Goal: Information Seeking & Learning: Learn about a topic

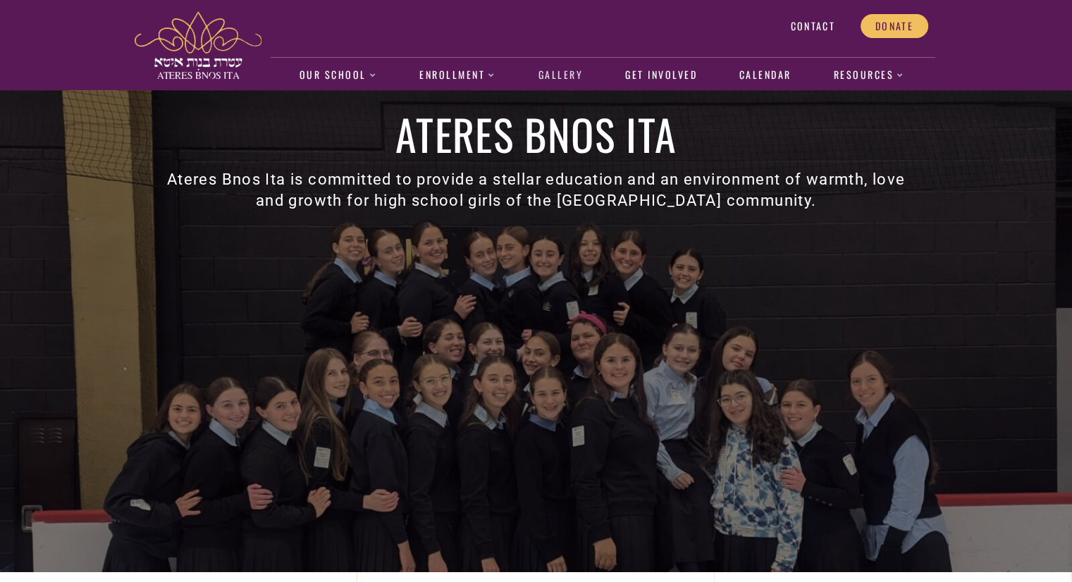
click at [554, 82] on link "Gallery" at bounding box center [560, 75] width 59 height 32
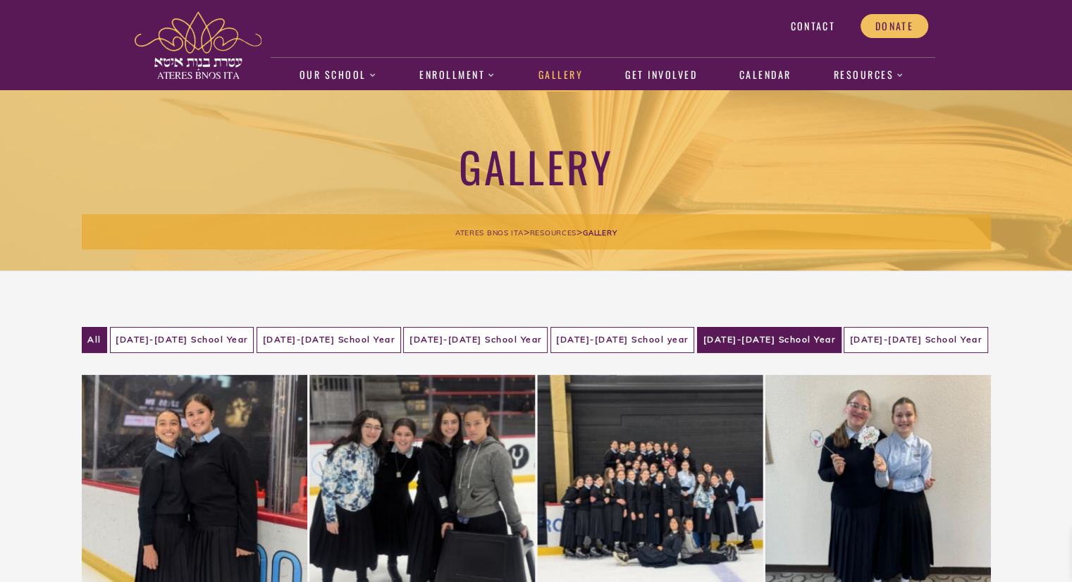
click at [789, 335] on li "[DATE]-[DATE] School Year" at bounding box center [769, 340] width 144 height 26
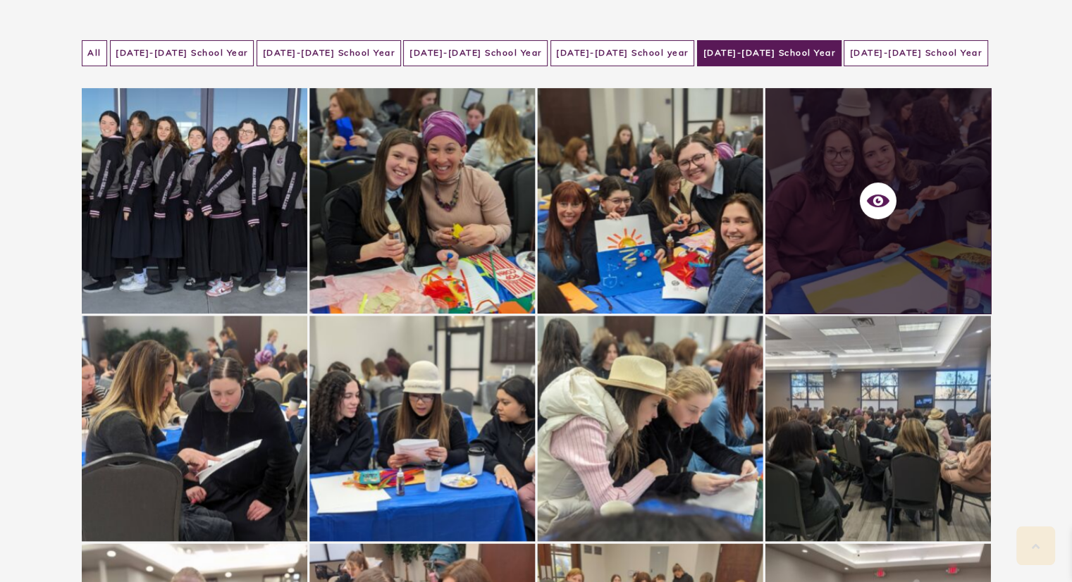
scroll to position [285, 0]
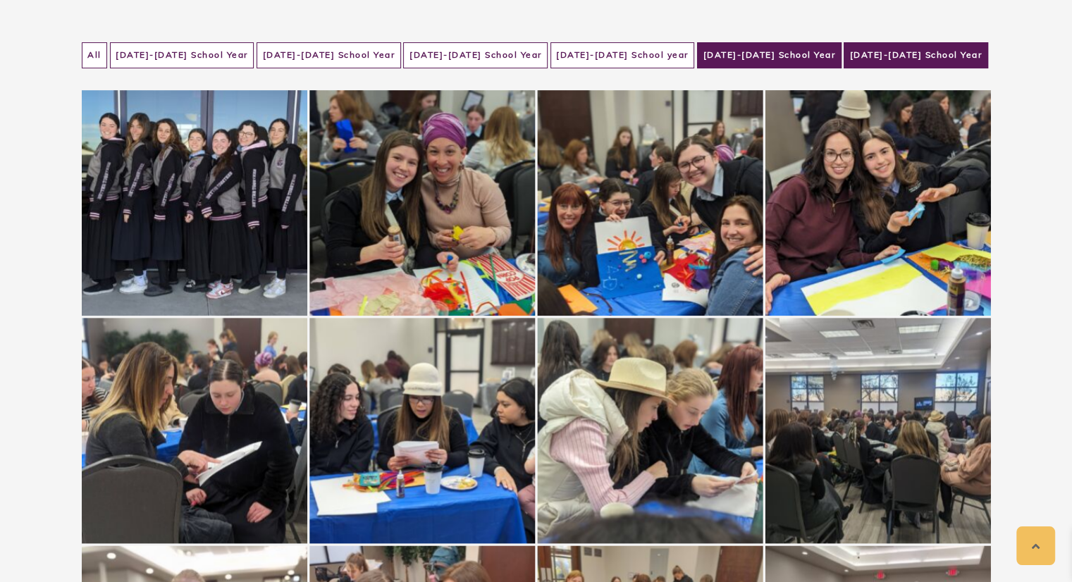
click at [930, 51] on li "[DATE]-[DATE] School Year" at bounding box center [916, 55] width 144 height 26
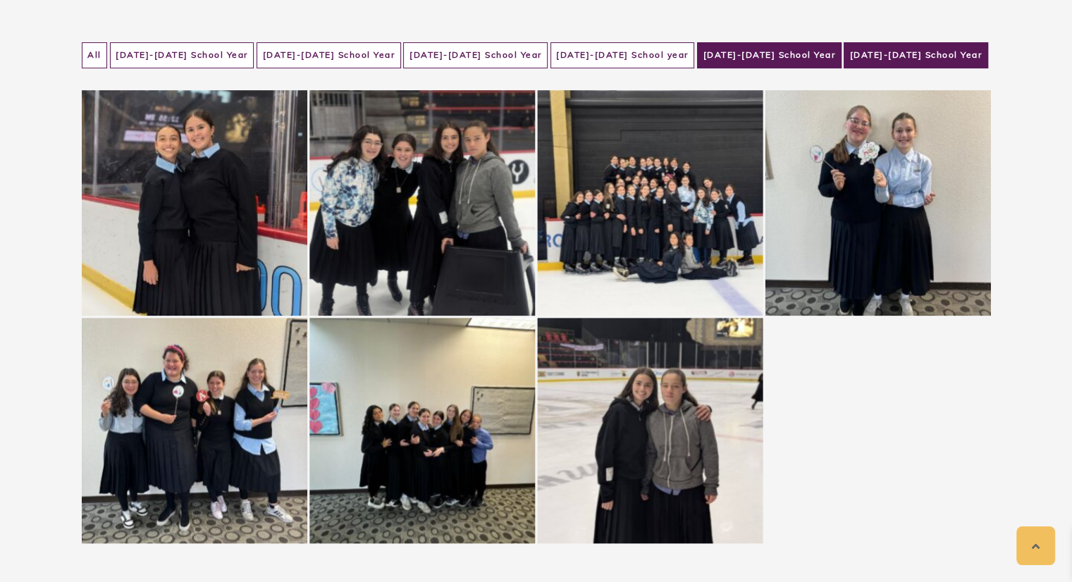
click at [777, 49] on li "[DATE]-[DATE] School Year" at bounding box center [769, 55] width 144 height 26
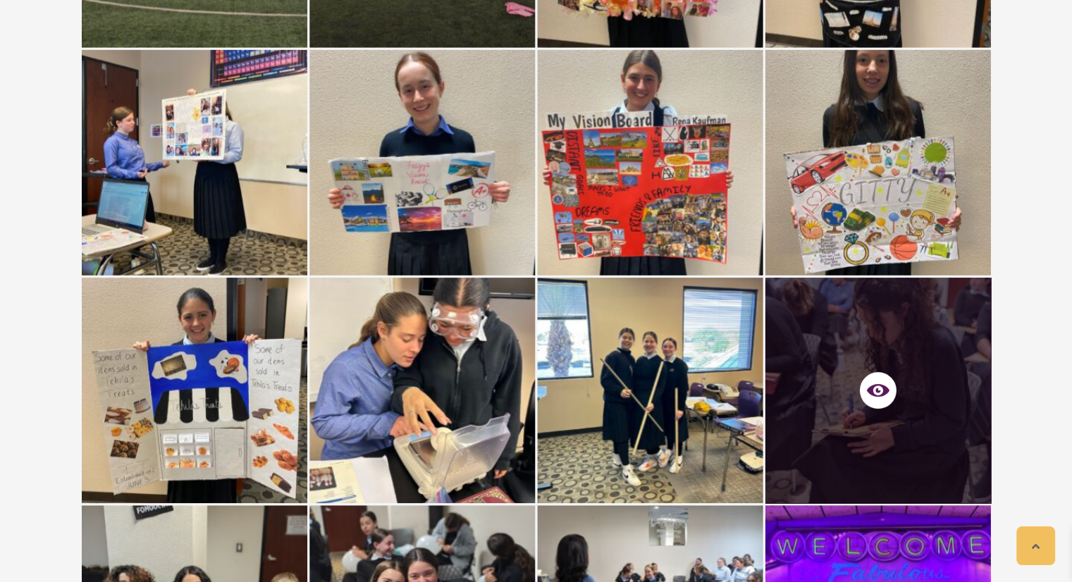
scroll to position [5565, 0]
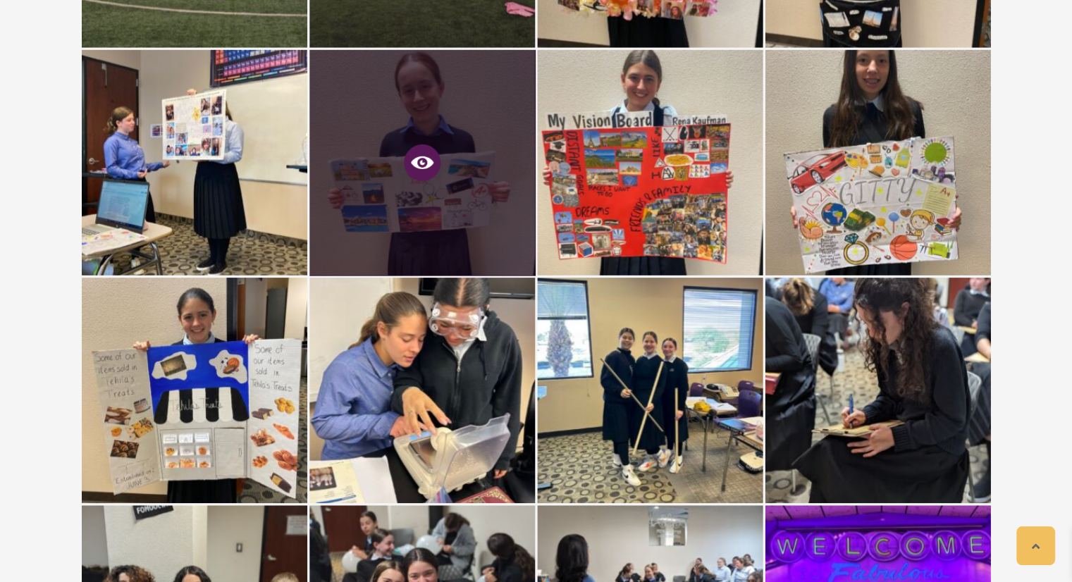
click at [429, 158] on icon at bounding box center [422, 162] width 23 height 13
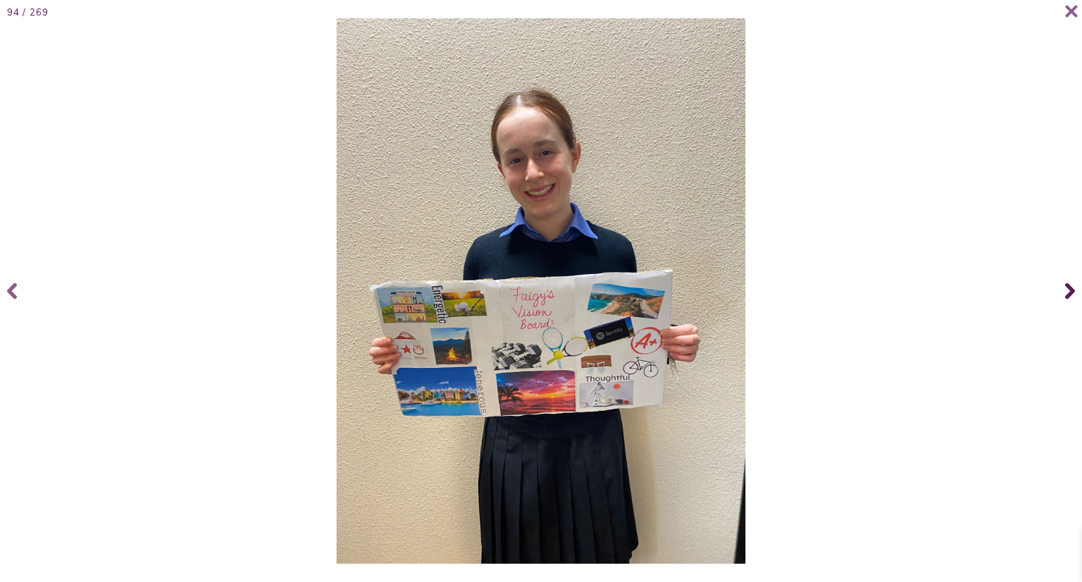
click at [1067, 293] on icon at bounding box center [1071, 291] width 10 height 56
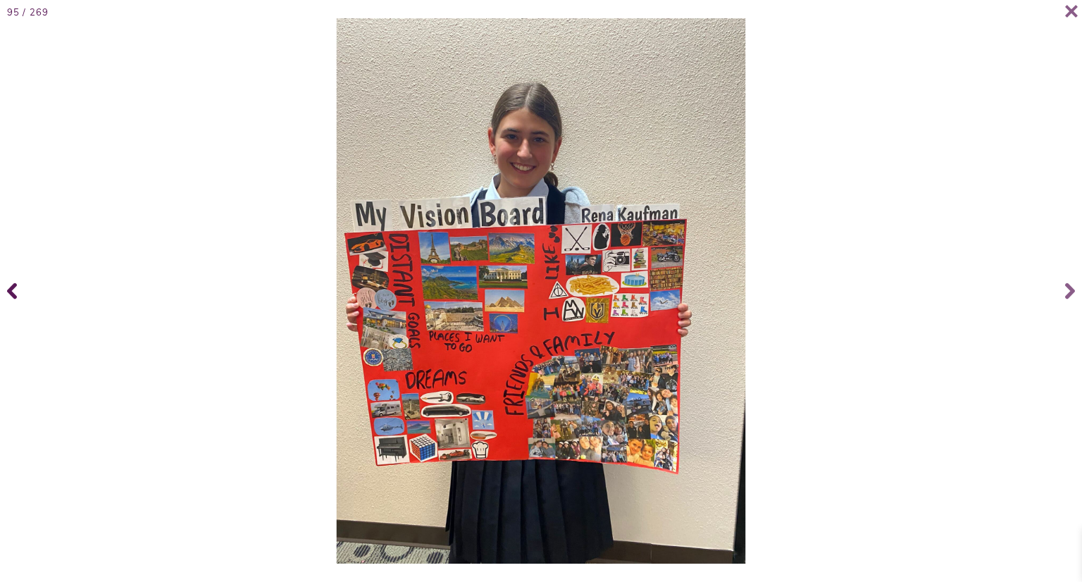
click at [11, 280] on icon at bounding box center [12, 291] width 10 height 56
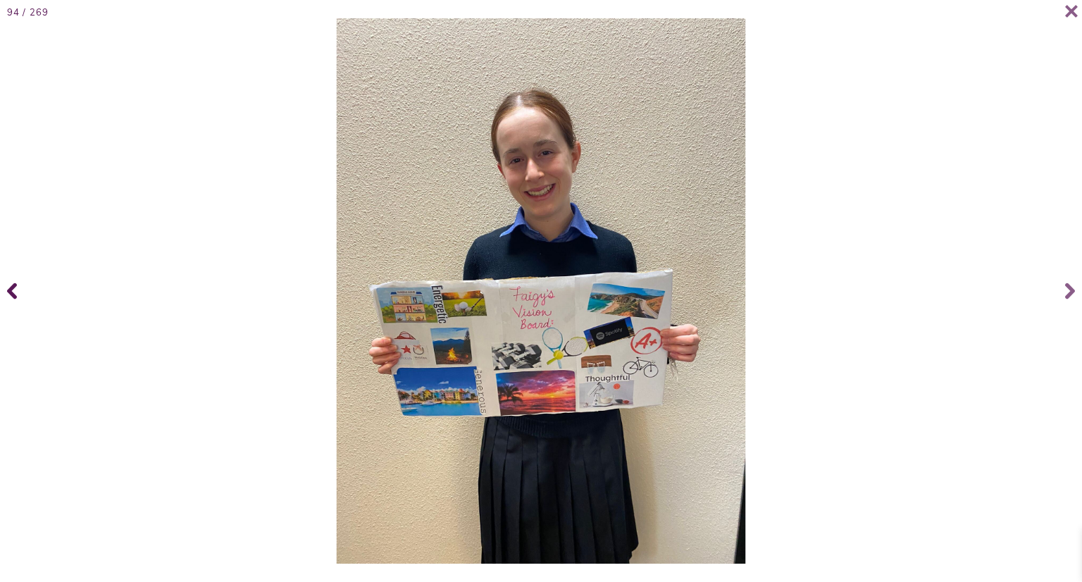
click at [11, 280] on icon at bounding box center [12, 291] width 10 height 56
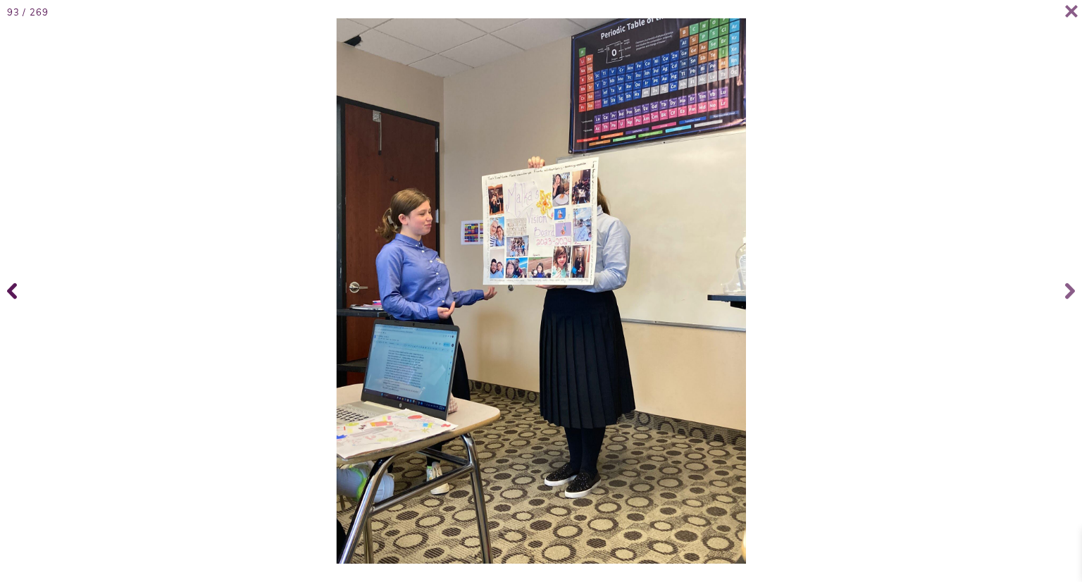
click at [14, 279] on icon at bounding box center [12, 291] width 10 height 56
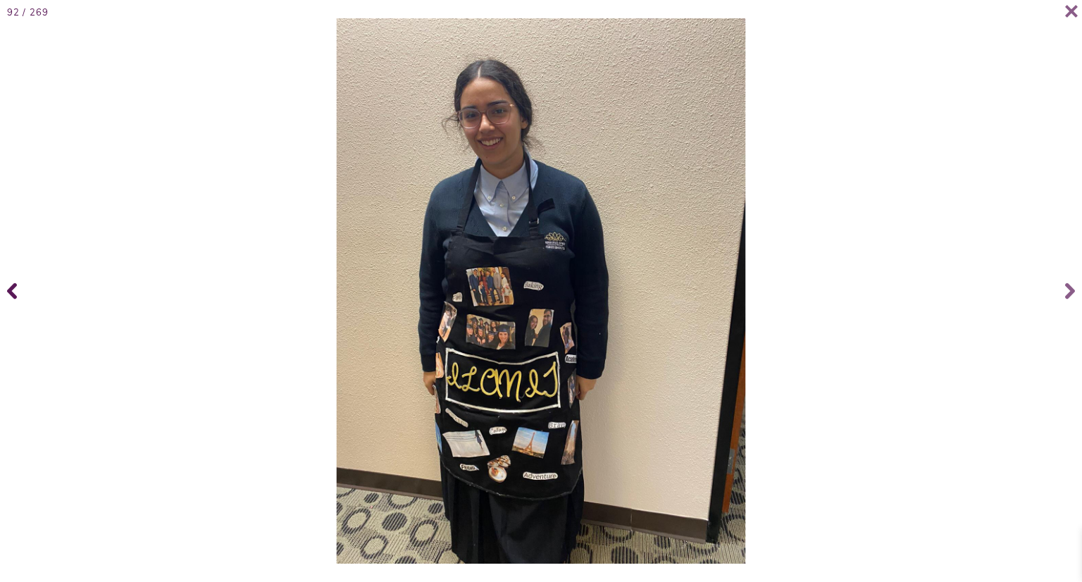
click at [3, 288] on span at bounding box center [14, 291] width 28 height 56
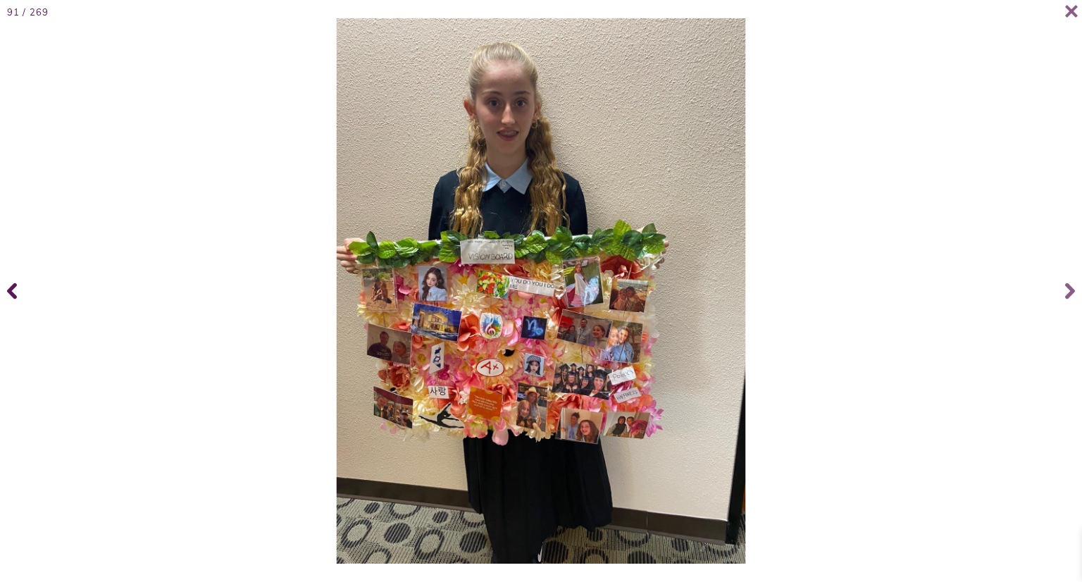
click at [27, 291] on span at bounding box center [14, 291] width 28 height 56
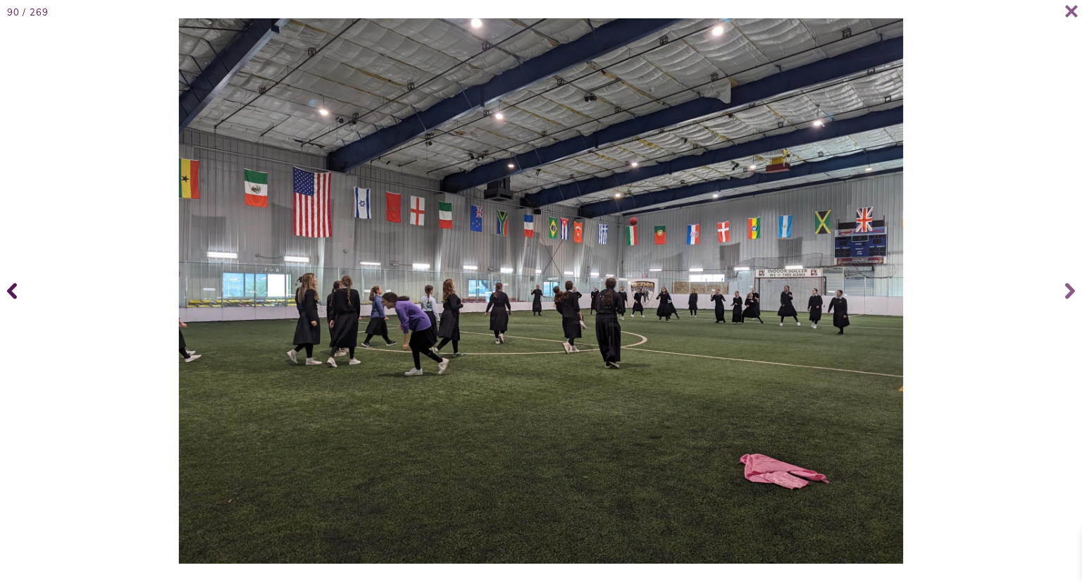
click at [27, 291] on span at bounding box center [14, 291] width 28 height 56
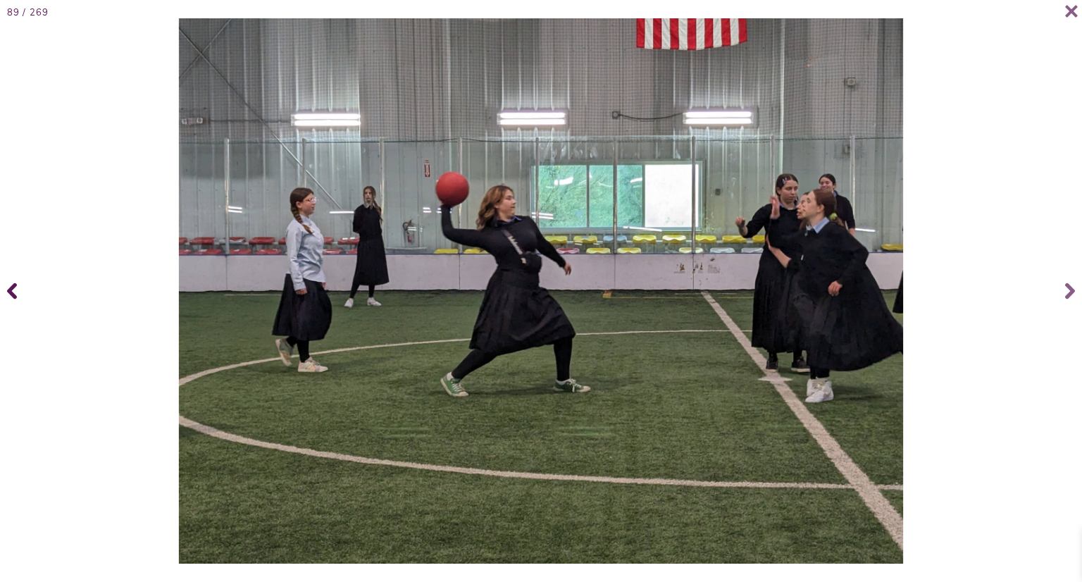
click at [27, 291] on span at bounding box center [14, 291] width 28 height 56
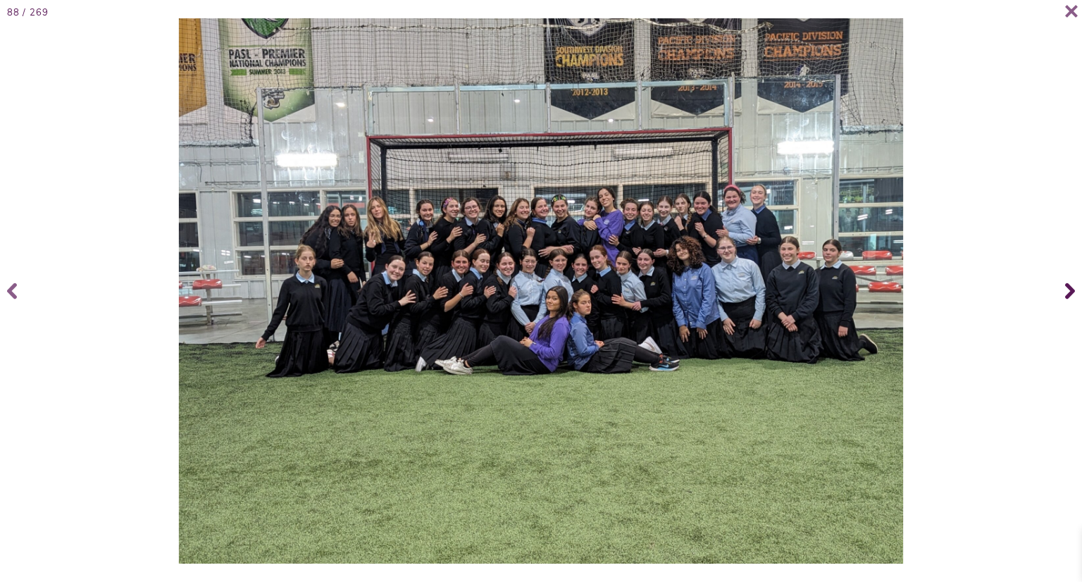
click at [1071, 288] on icon at bounding box center [1071, 291] width 10 height 56
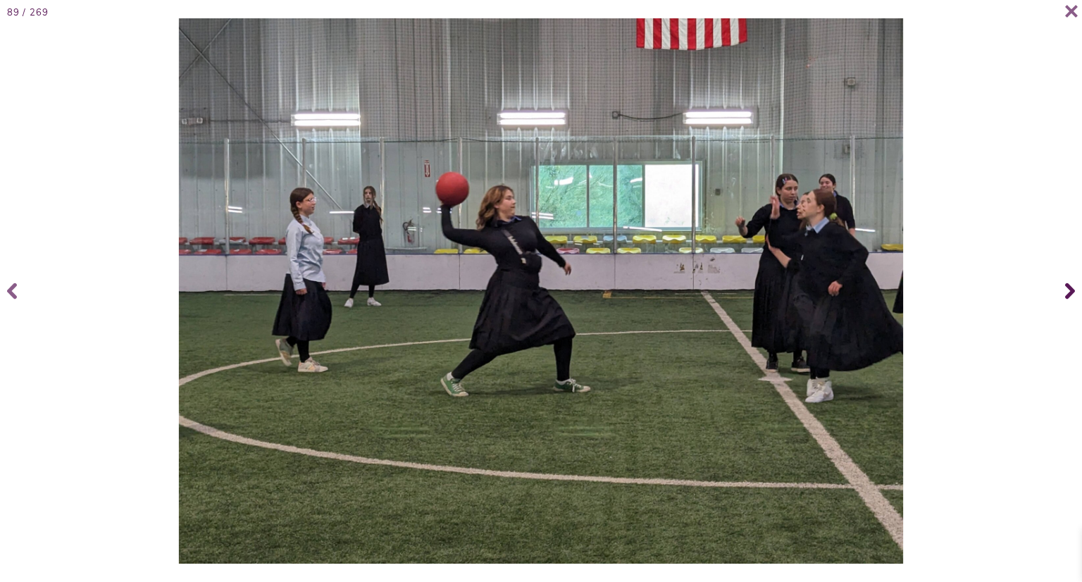
click at [1071, 288] on icon at bounding box center [1071, 291] width 10 height 56
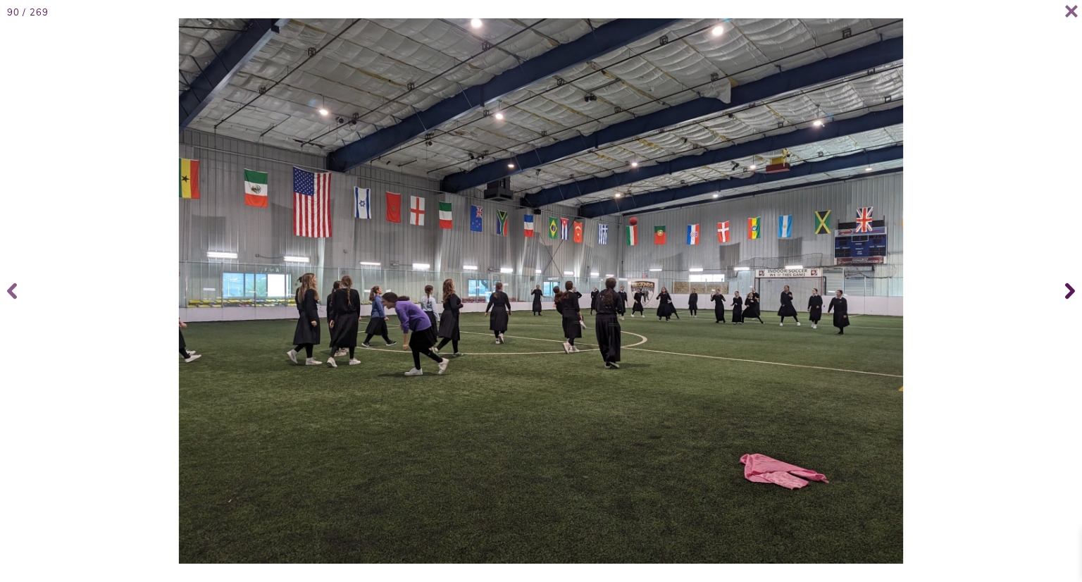
click at [1071, 288] on icon at bounding box center [1071, 291] width 10 height 56
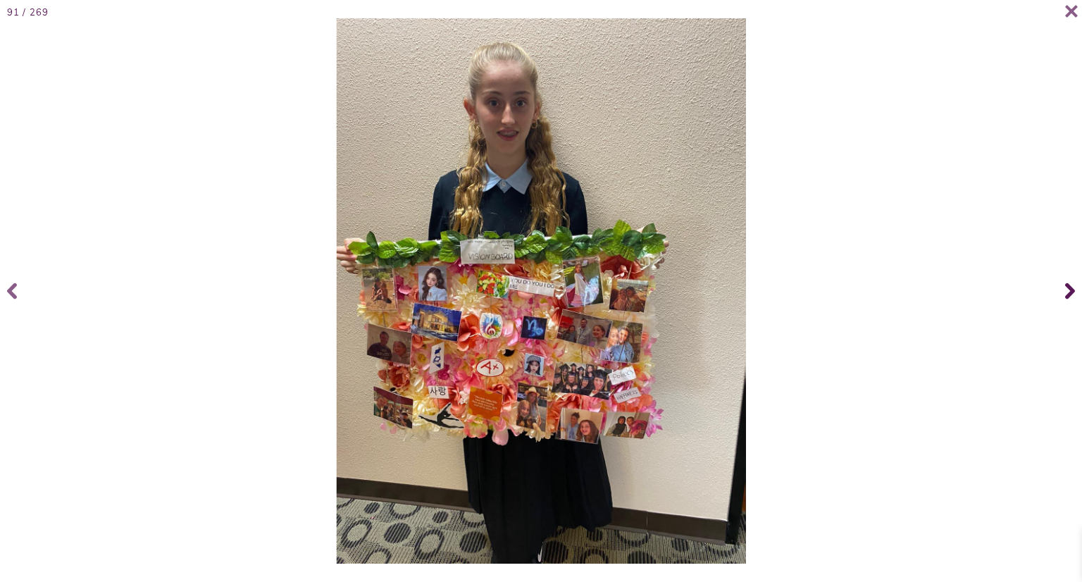
click at [1071, 288] on icon at bounding box center [1071, 291] width 10 height 56
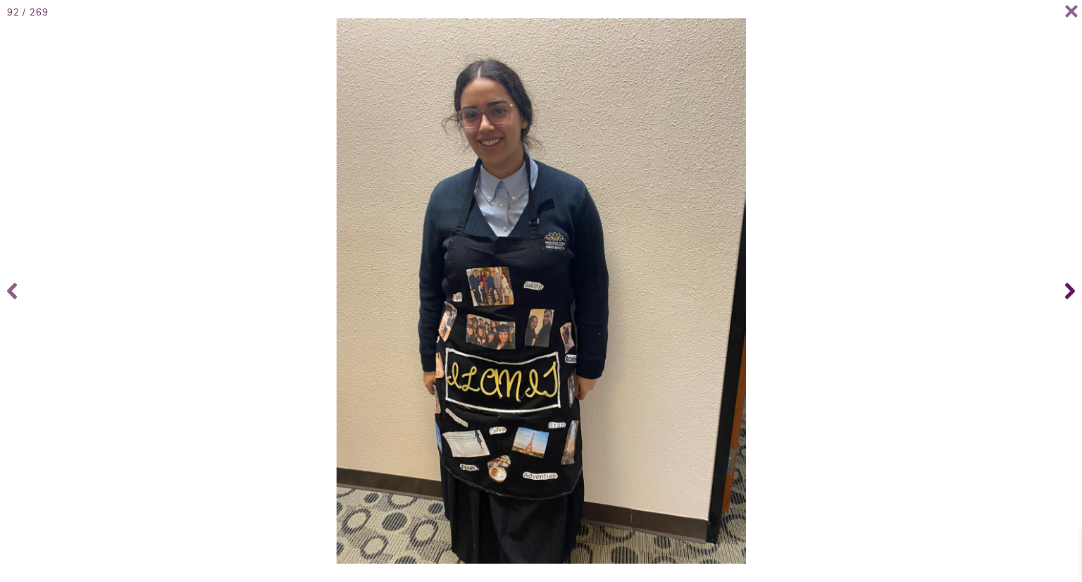
click at [1071, 288] on icon at bounding box center [1071, 291] width 10 height 56
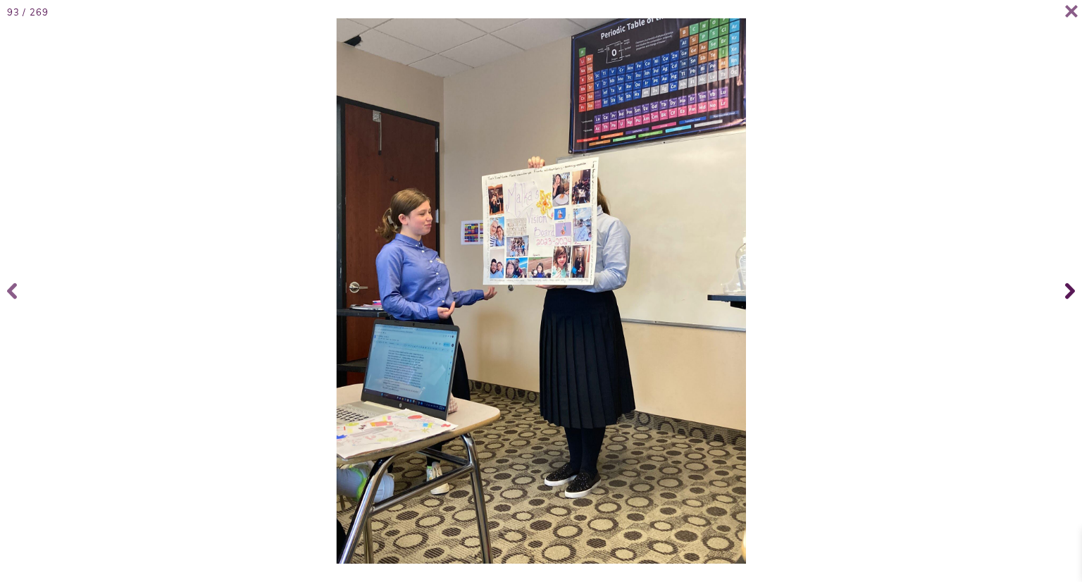
click at [1071, 288] on icon at bounding box center [1071, 291] width 10 height 56
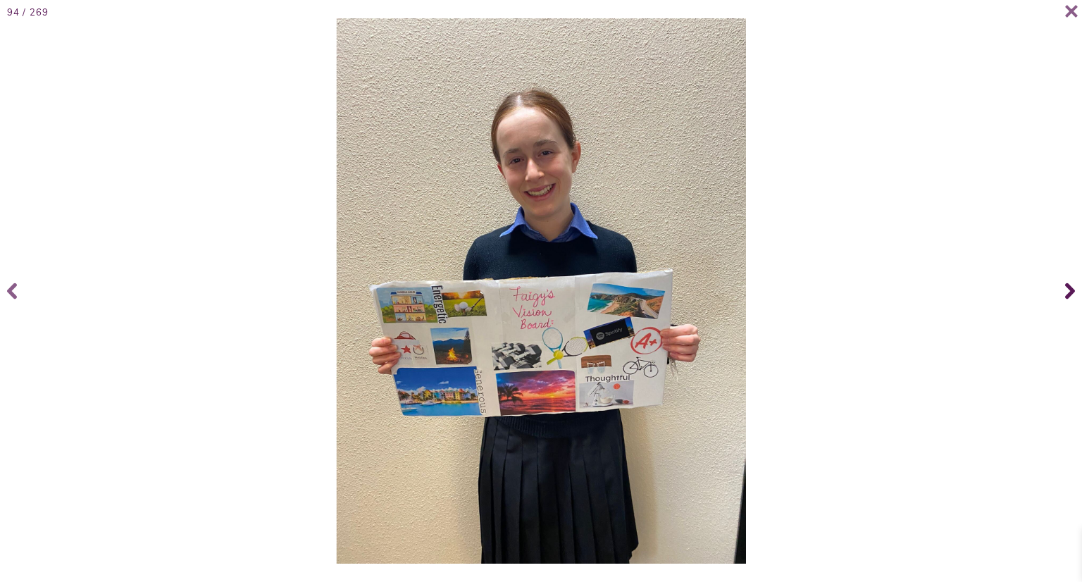
click at [1071, 288] on icon at bounding box center [1071, 291] width 10 height 56
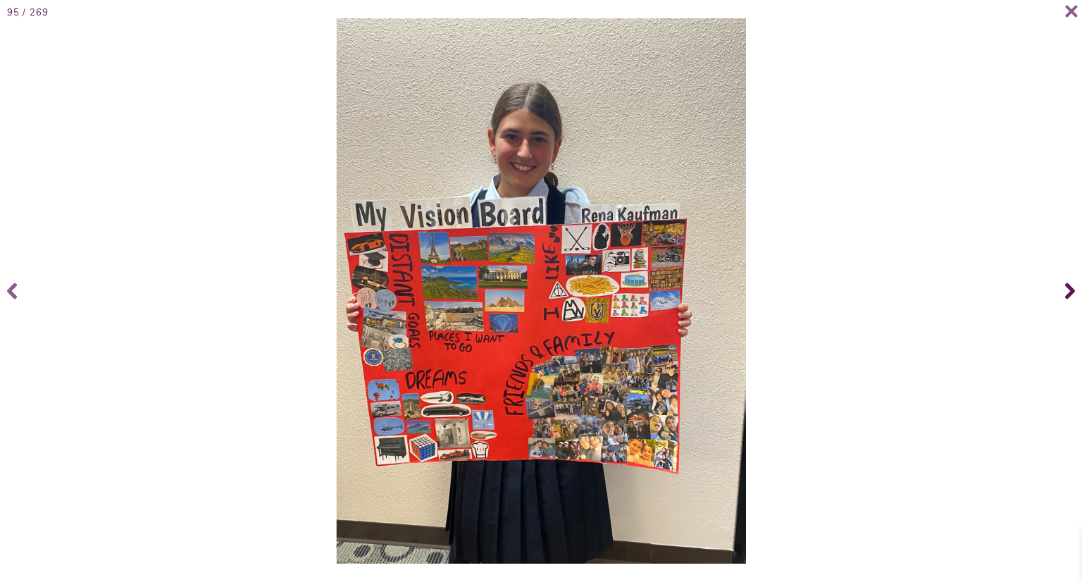
click at [1071, 288] on icon at bounding box center [1071, 291] width 10 height 56
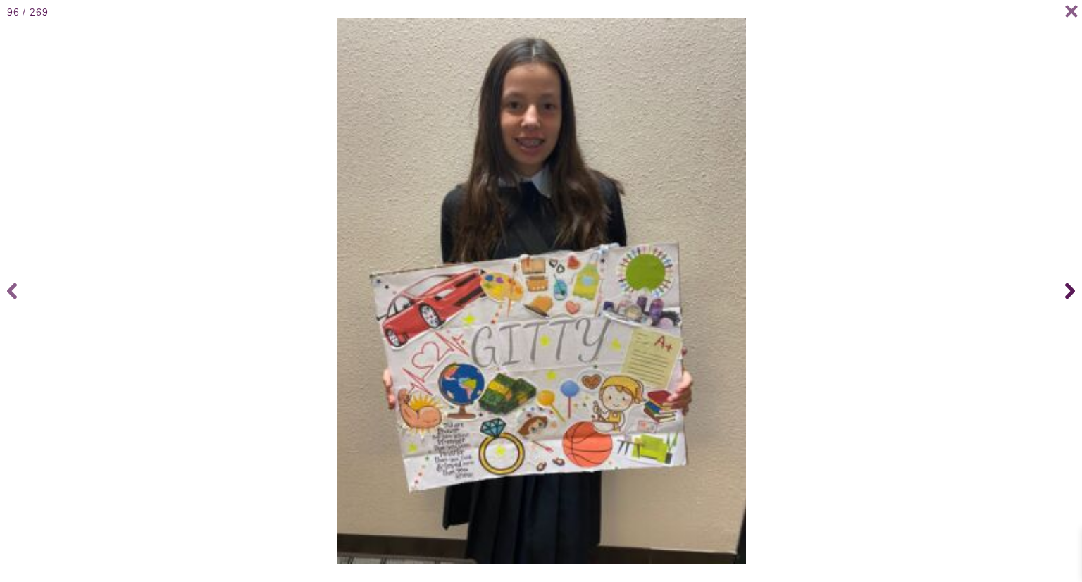
click at [1071, 288] on icon at bounding box center [1071, 291] width 10 height 56
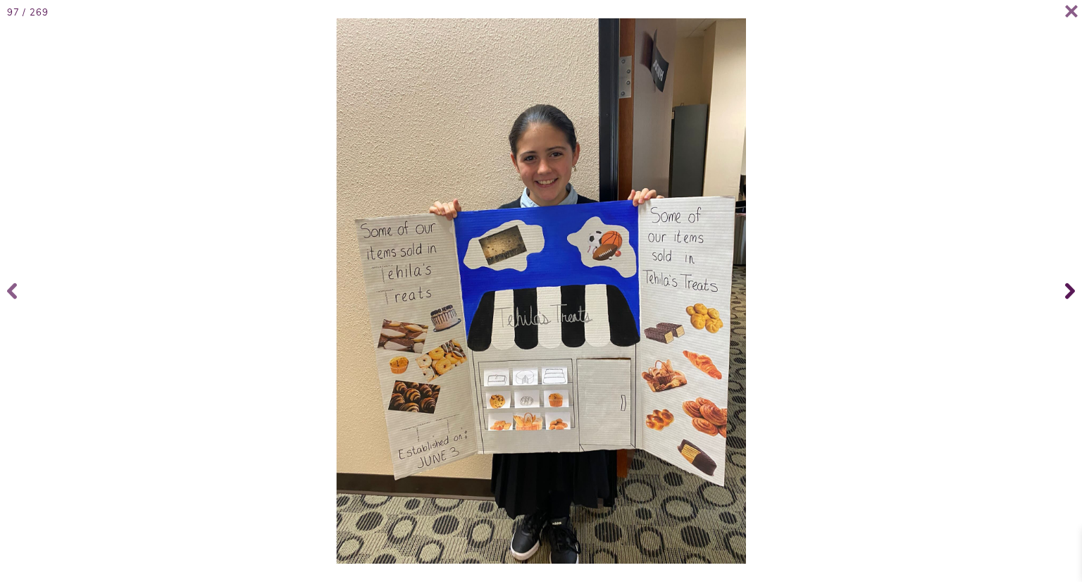
click at [1071, 288] on icon at bounding box center [1071, 291] width 10 height 56
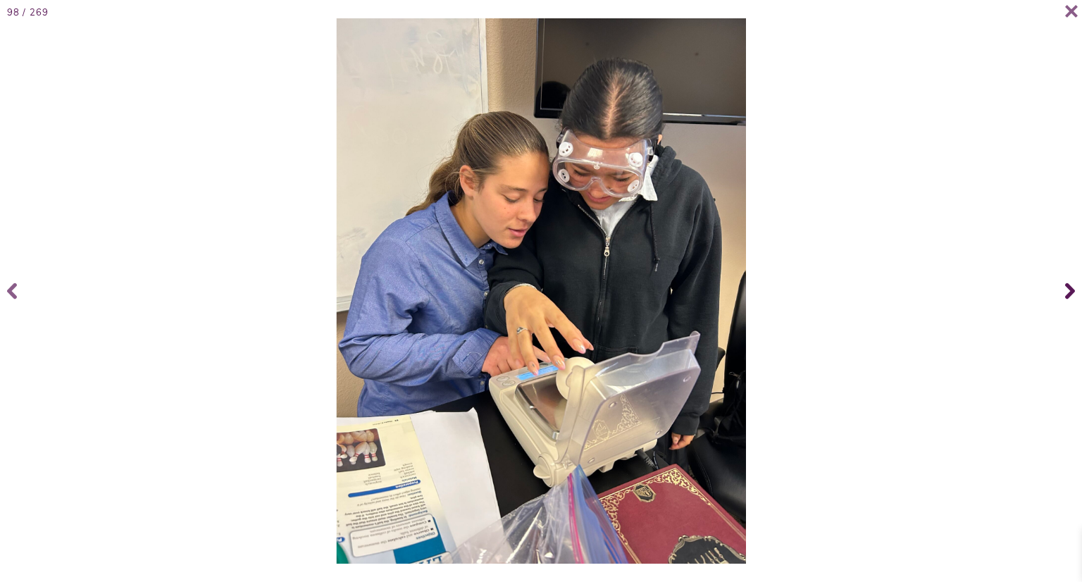
click at [1071, 288] on icon at bounding box center [1071, 291] width 10 height 56
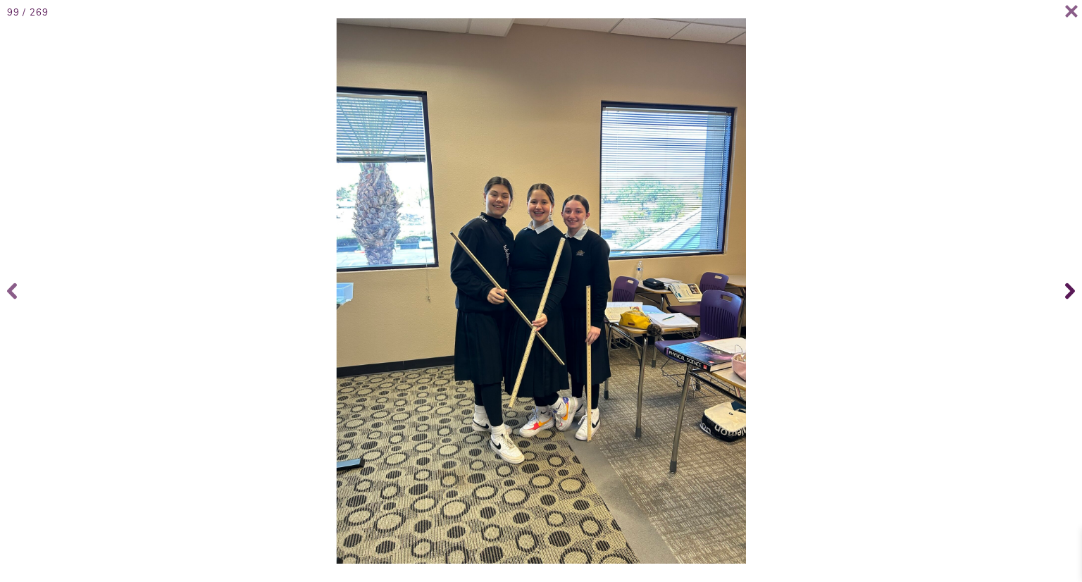
click at [1071, 288] on icon at bounding box center [1071, 291] width 10 height 56
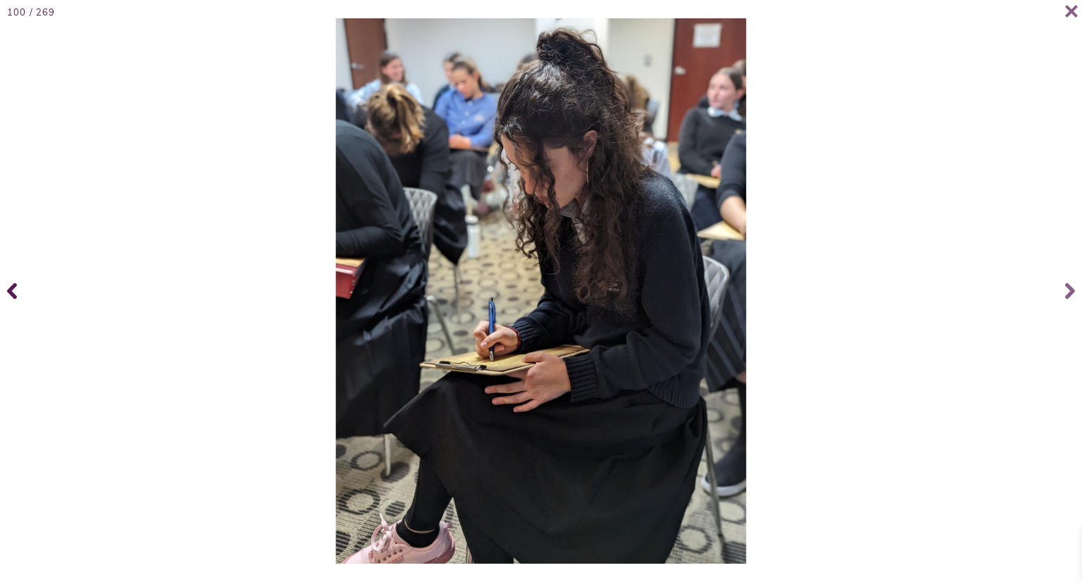
click at [8, 295] on icon at bounding box center [12, 291] width 10 height 56
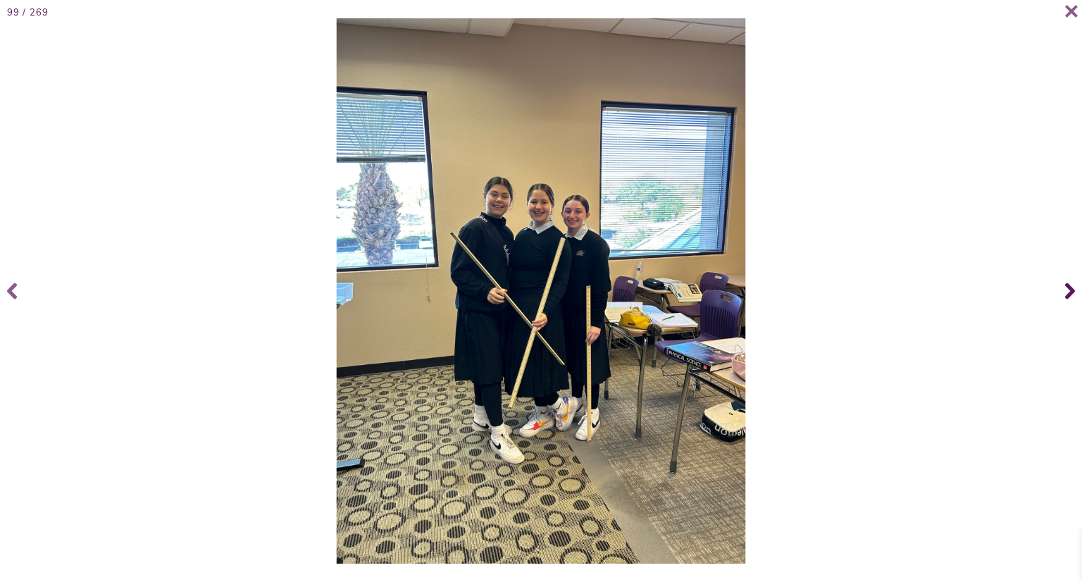
click at [1067, 297] on icon at bounding box center [1071, 291] width 10 height 16
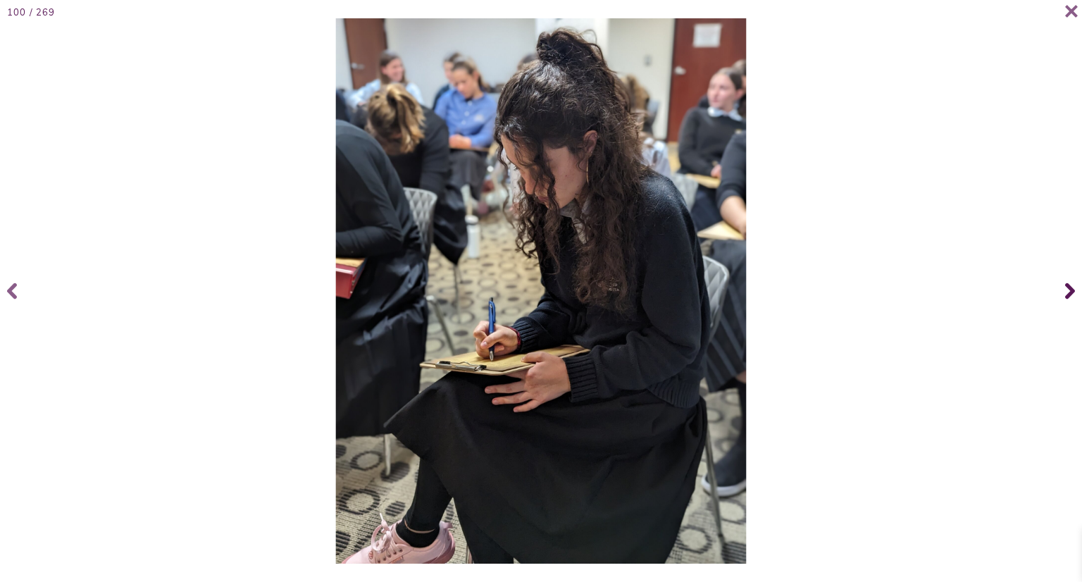
click at [1067, 297] on icon at bounding box center [1071, 291] width 10 height 16
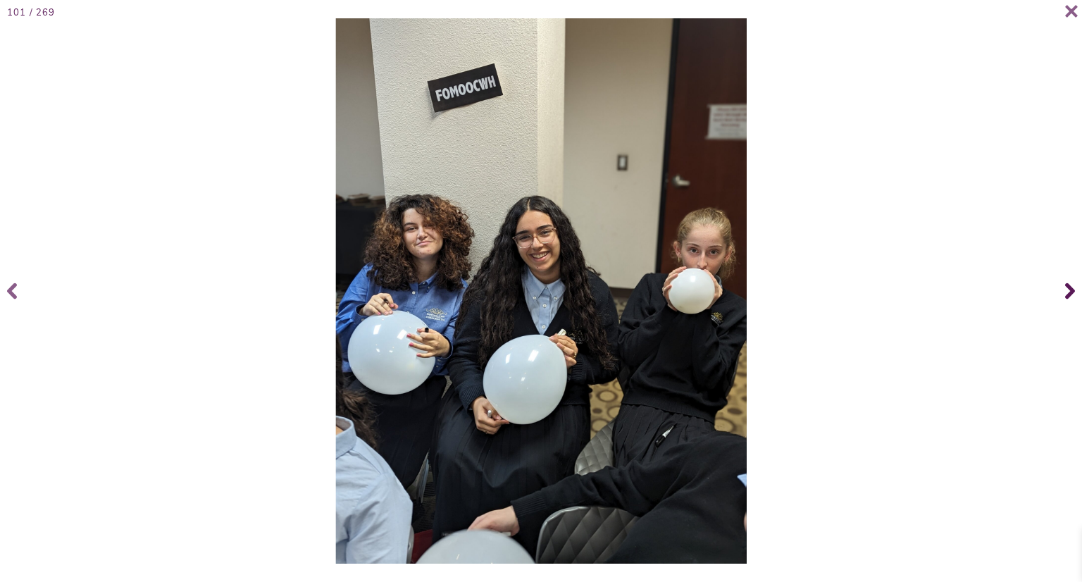
click at [1067, 297] on icon at bounding box center [1071, 291] width 10 height 16
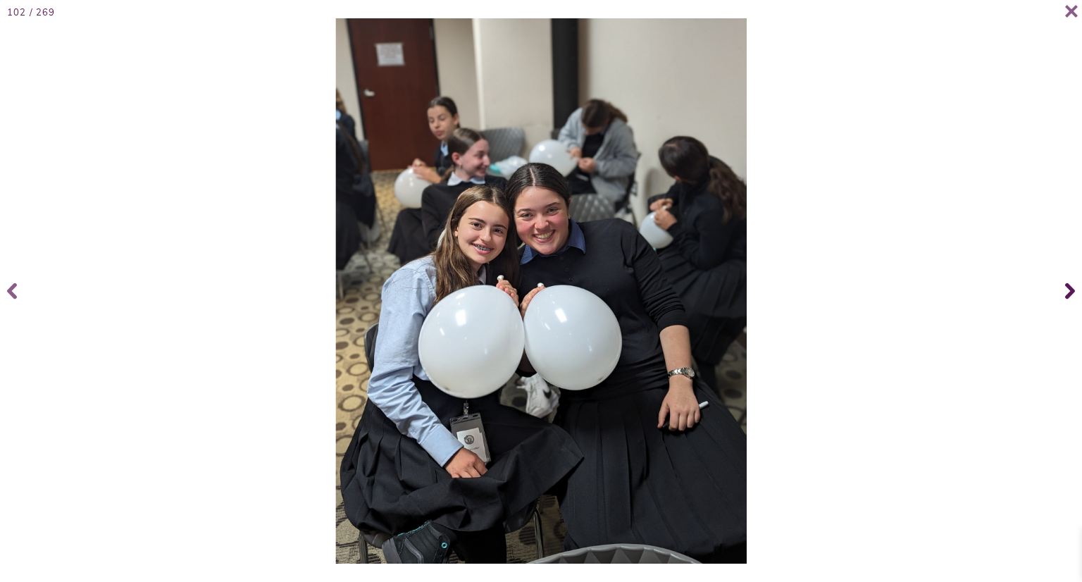
click at [1067, 297] on icon at bounding box center [1071, 291] width 10 height 16
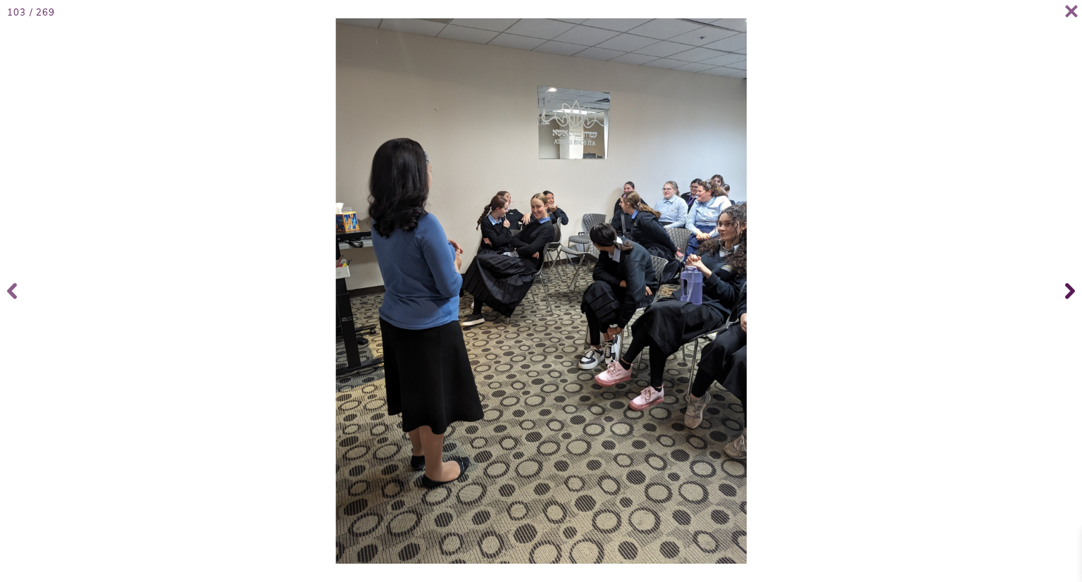
click at [1067, 297] on icon at bounding box center [1071, 291] width 10 height 16
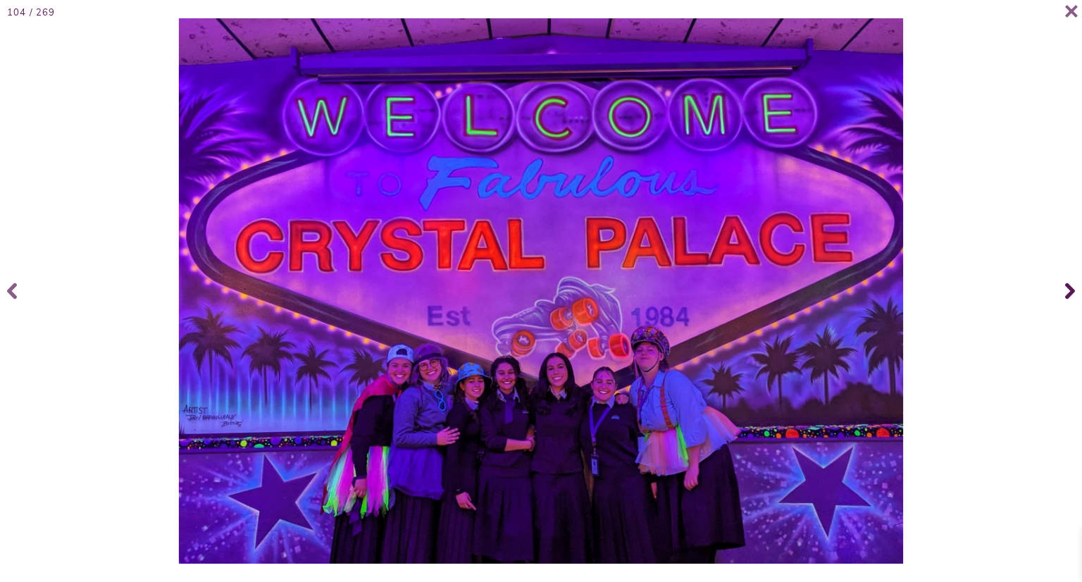
click at [1067, 297] on icon at bounding box center [1071, 291] width 10 height 16
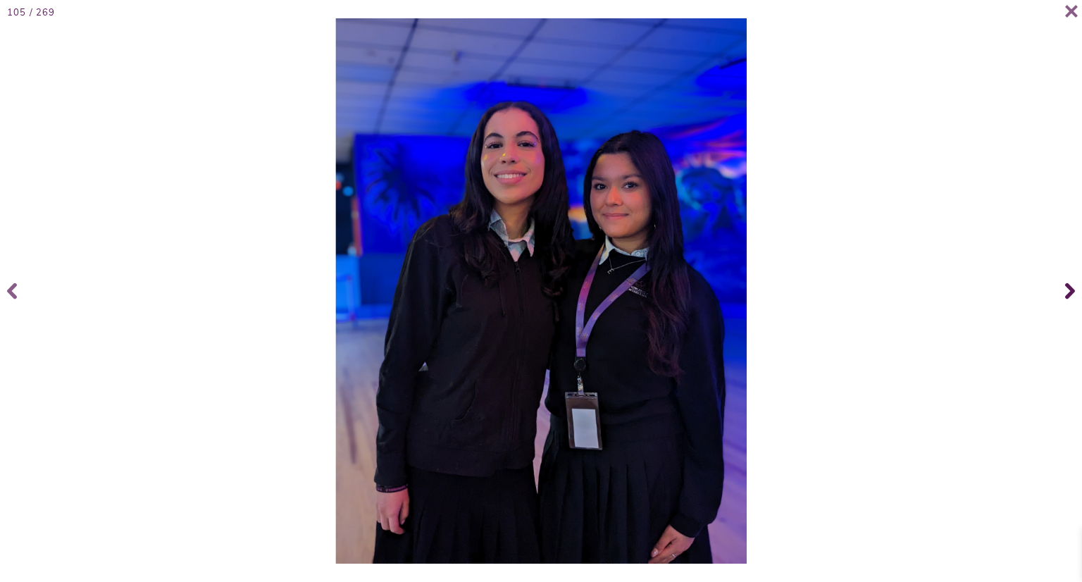
click at [1067, 297] on icon at bounding box center [1071, 291] width 10 height 16
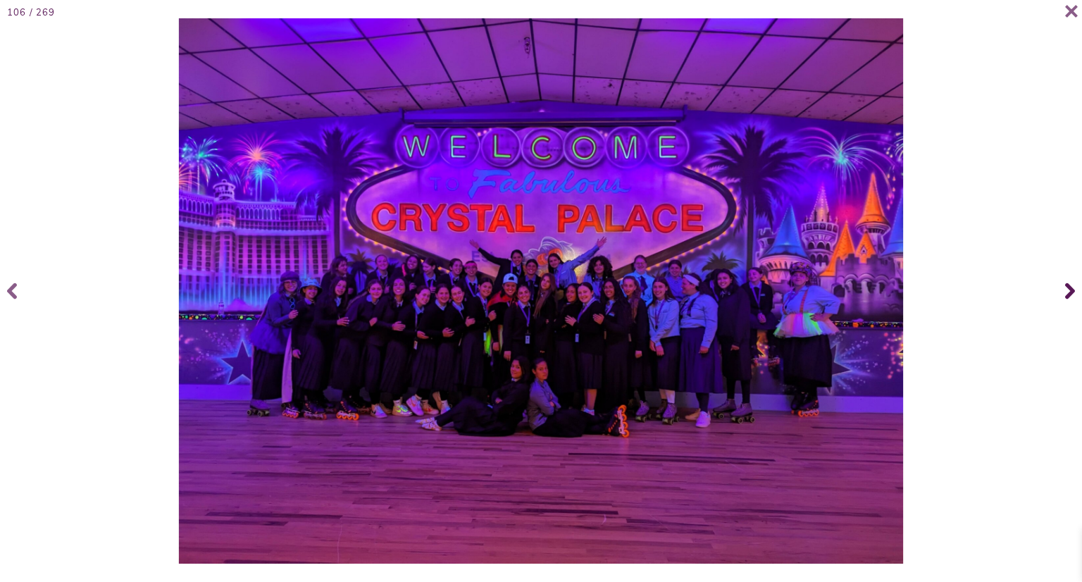
click at [1067, 297] on icon at bounding box center [1071, 291] width 10 height 16
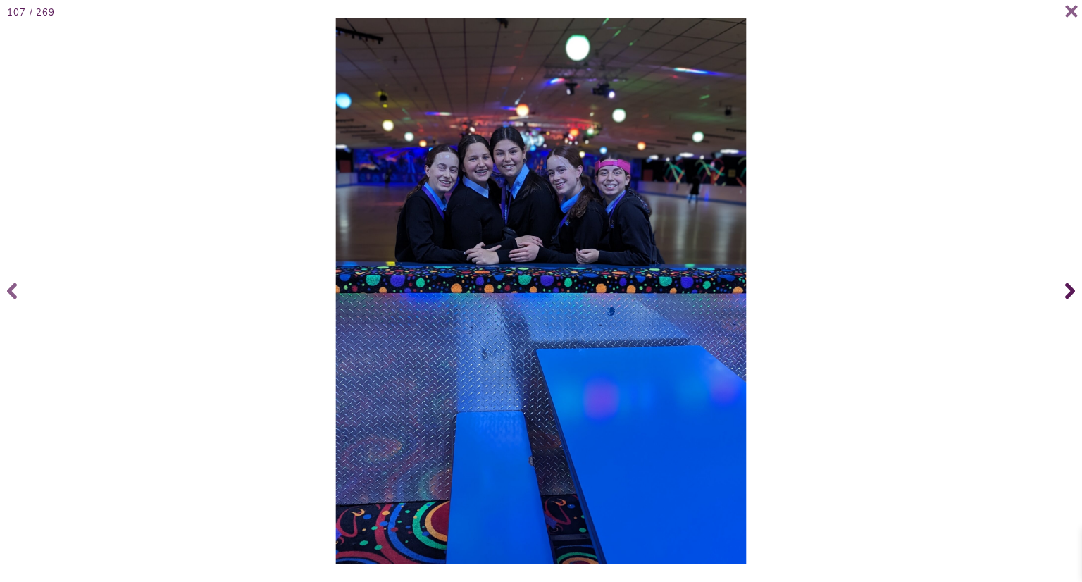
click at [1067, 297] on icon at bounding box center [1071, 291] width 10 height 16
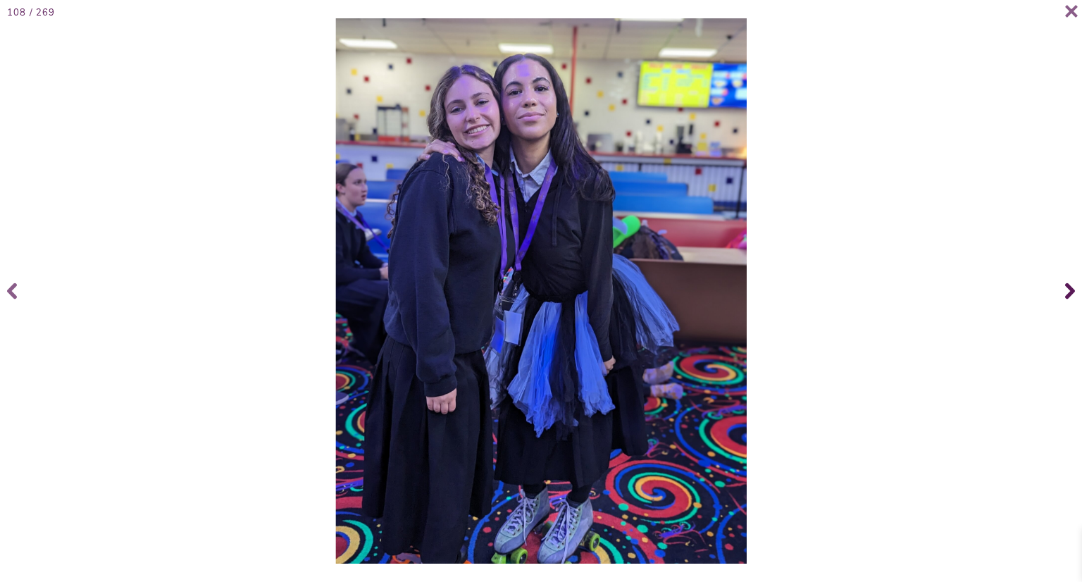
click at [1067, 297] on icon at bounding box center [1071, 291] width 10 height 16
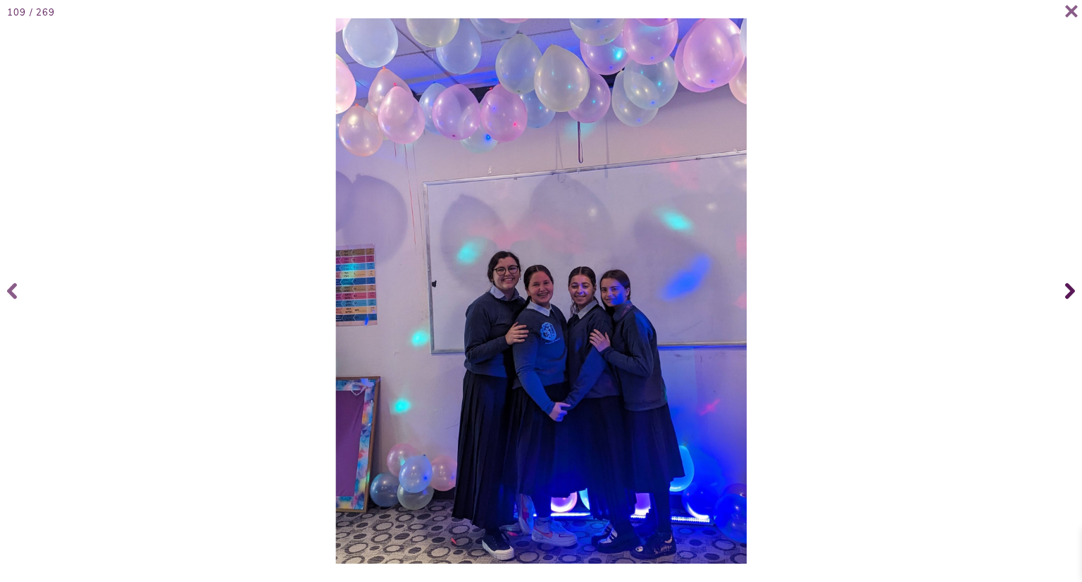
click at [1067, 297] on icon at bounding box center [1071, 291] width 10 height 16
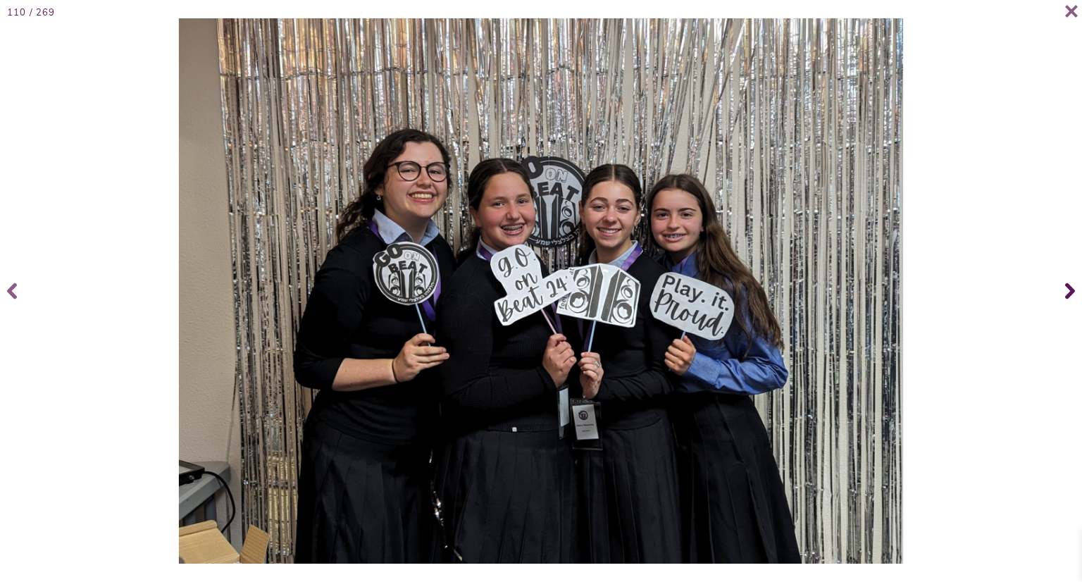
click at [1067, 297] on icon at bounding box center [1071, 291] width 10 height 16
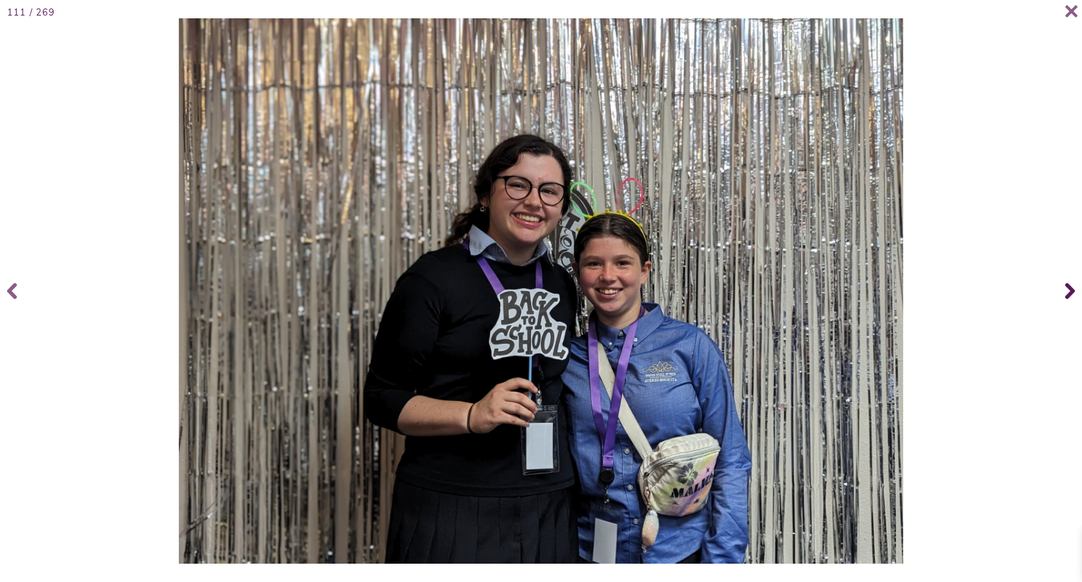
click at [1067, 297] on icon at bounding box center [1071, 291] width 10 height 16
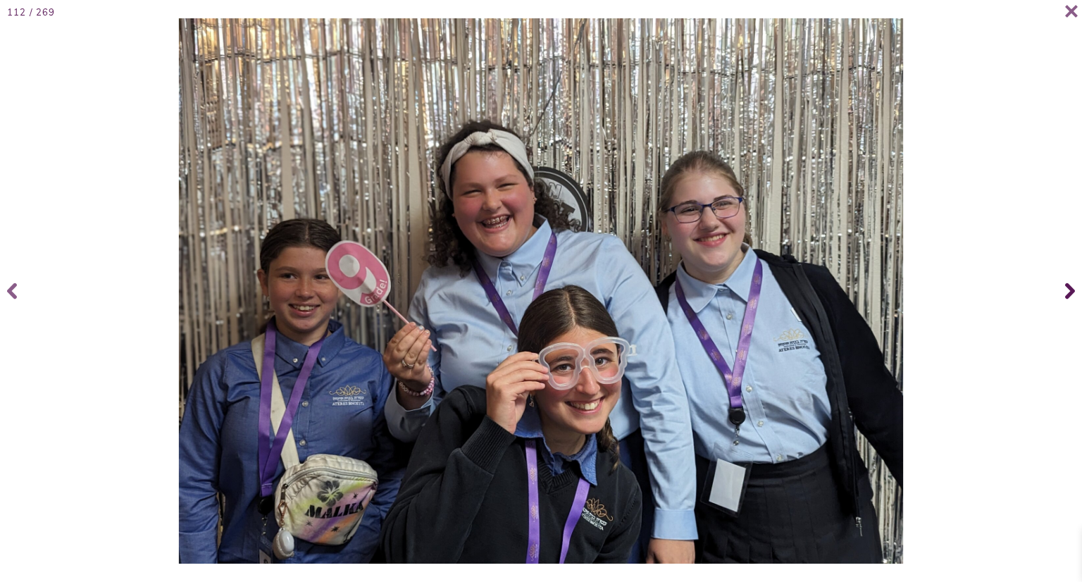
click at [1067, 297] on icon at bounding box center [1071, 291] width 10 height 16
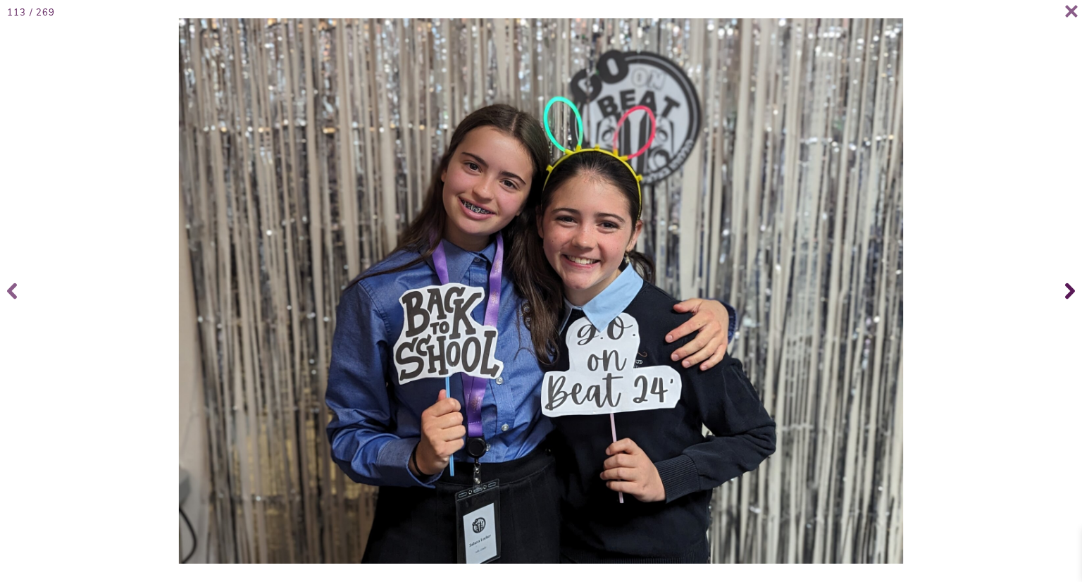
click at [1067, 297] on icon at bounding box center [1071, 291] width 10 height 16
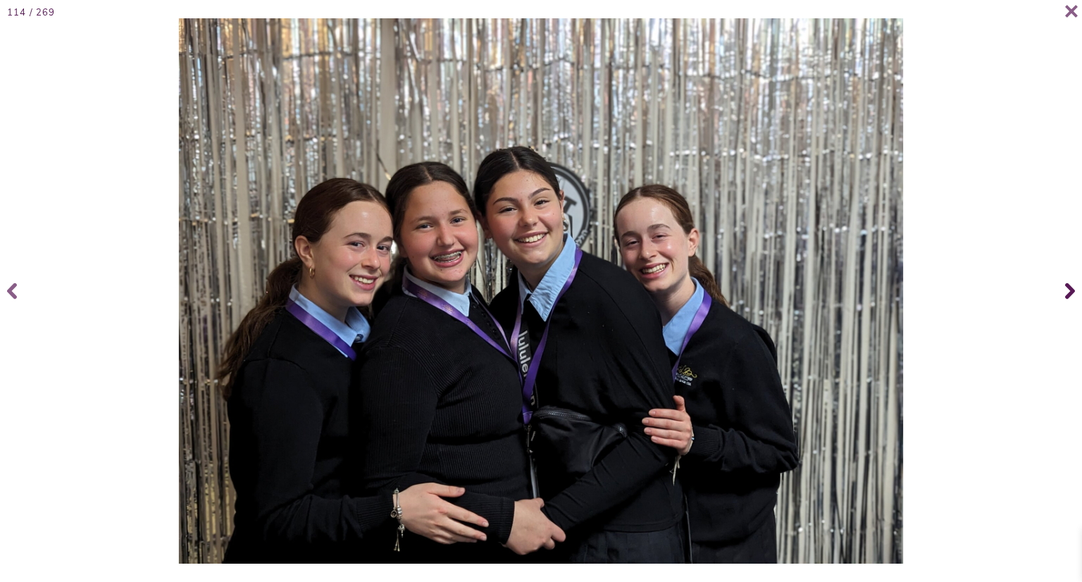
click at [1067, 297] on icon at bounding box center [1071, 291] width 10 height 16
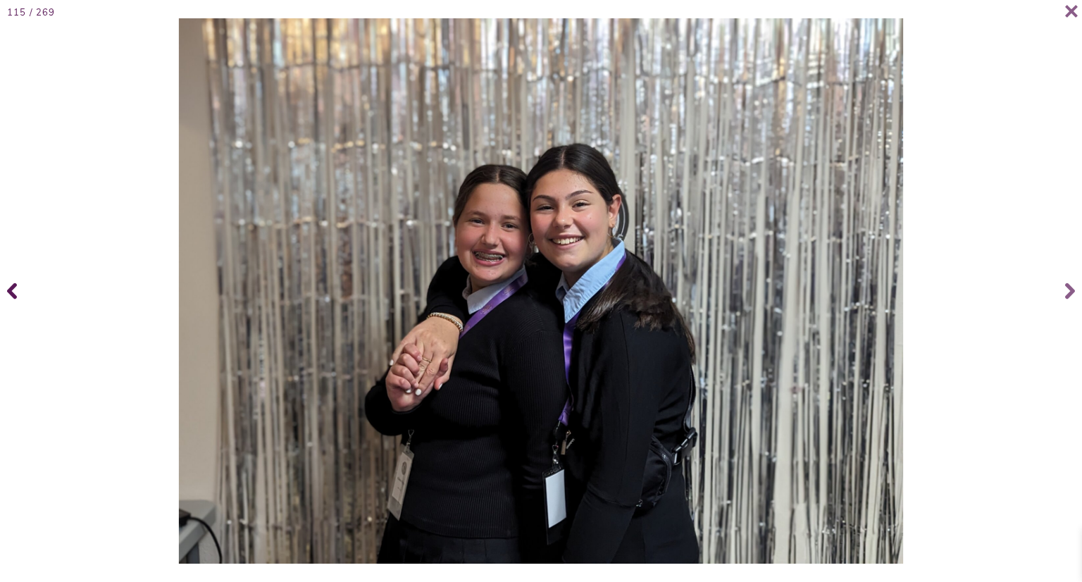
click at [8, 292] on icon at bounding box center [12, 291] width 10 height 16
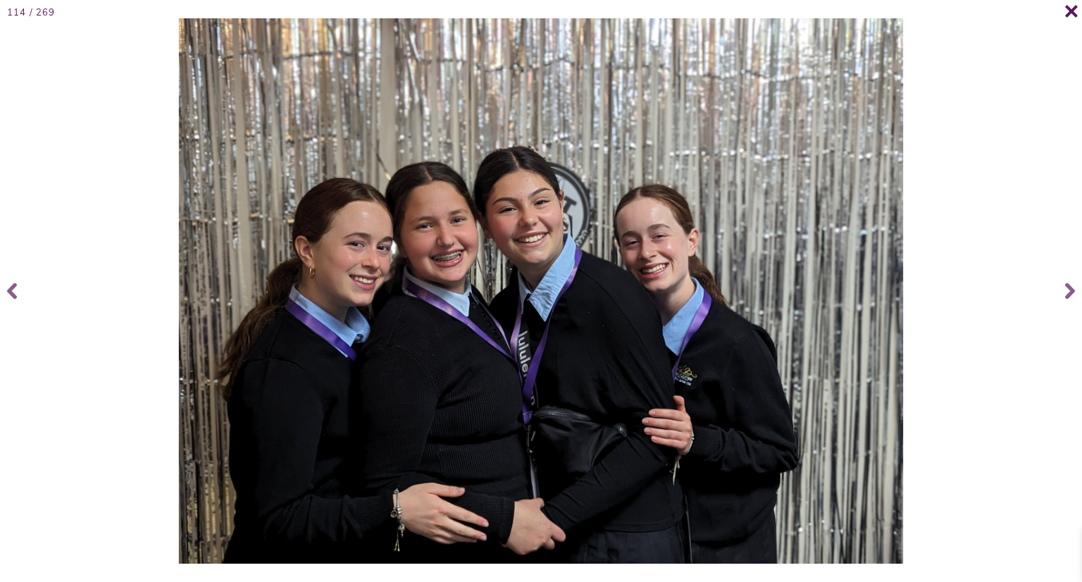
click at [1071, 12] on icon at bounding box center [1072, 11] width 13 height 12
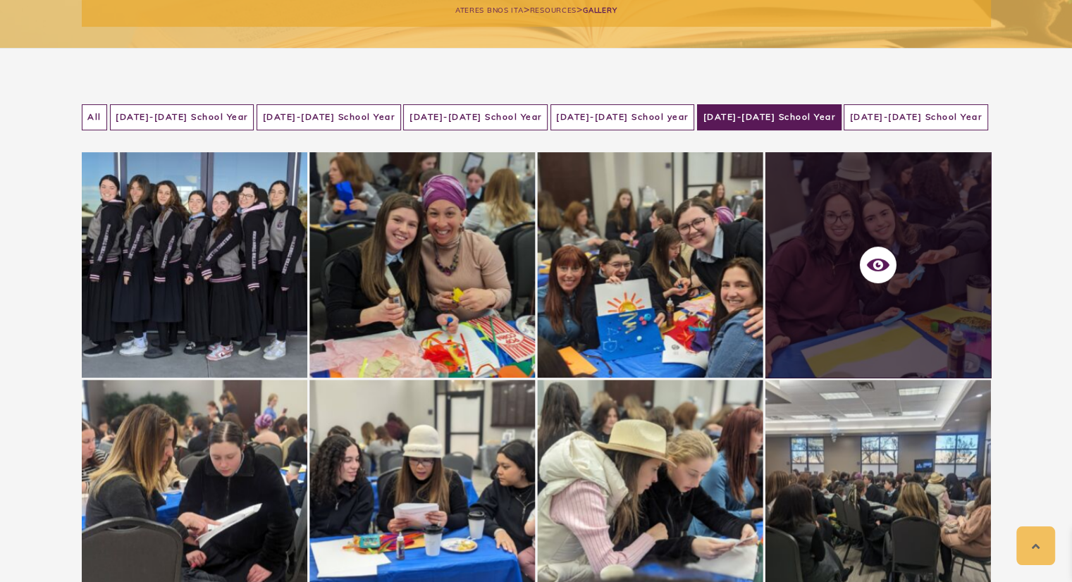
scroll to position [214, 0]
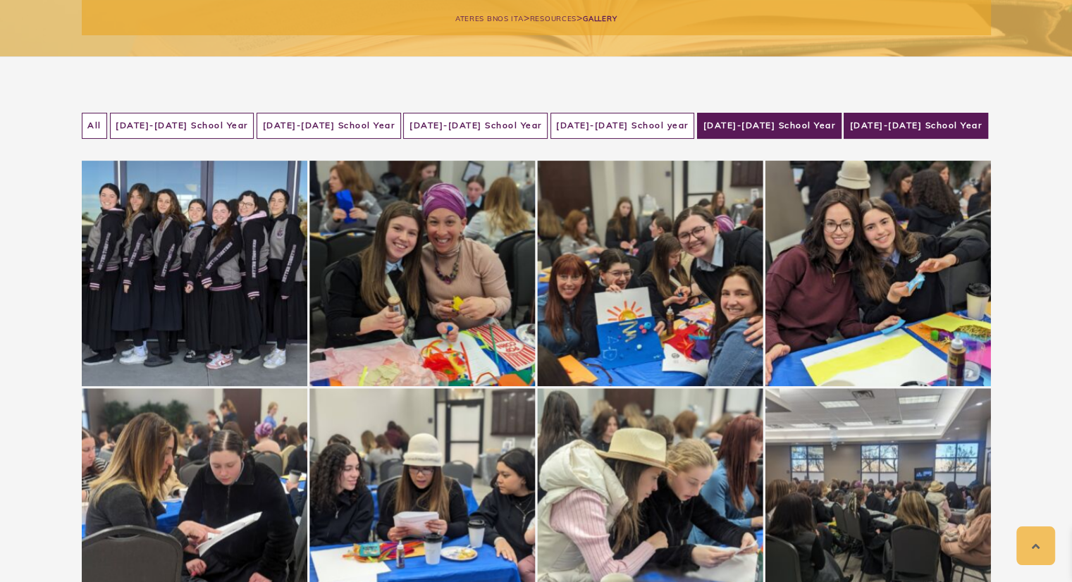
click at [902, 123] on li "[DATE]-[DATE] School Year" at bounding box center [916, 126] width 144 height 26
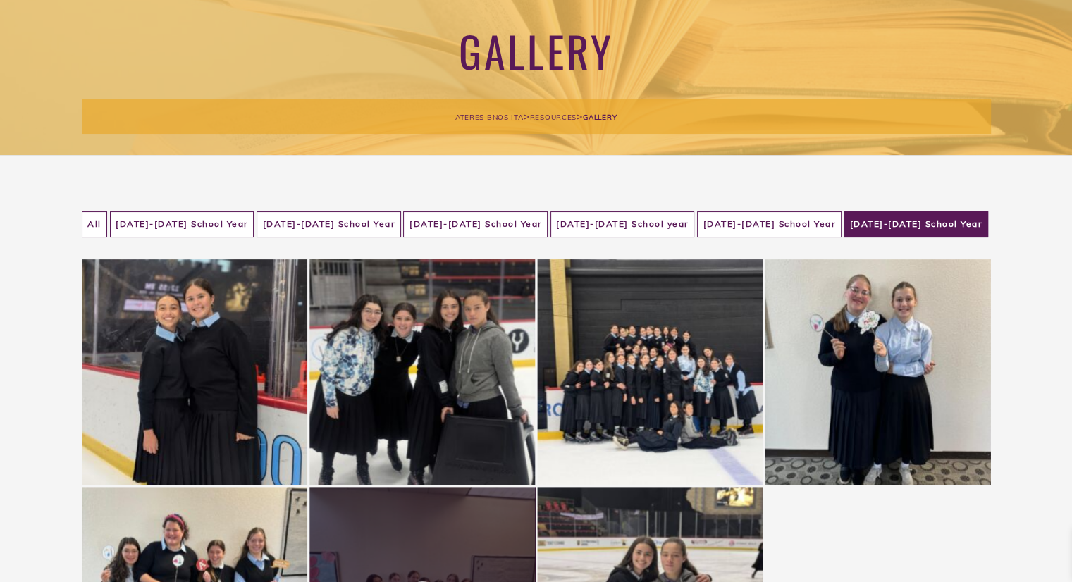
scroll to position [113, 0]
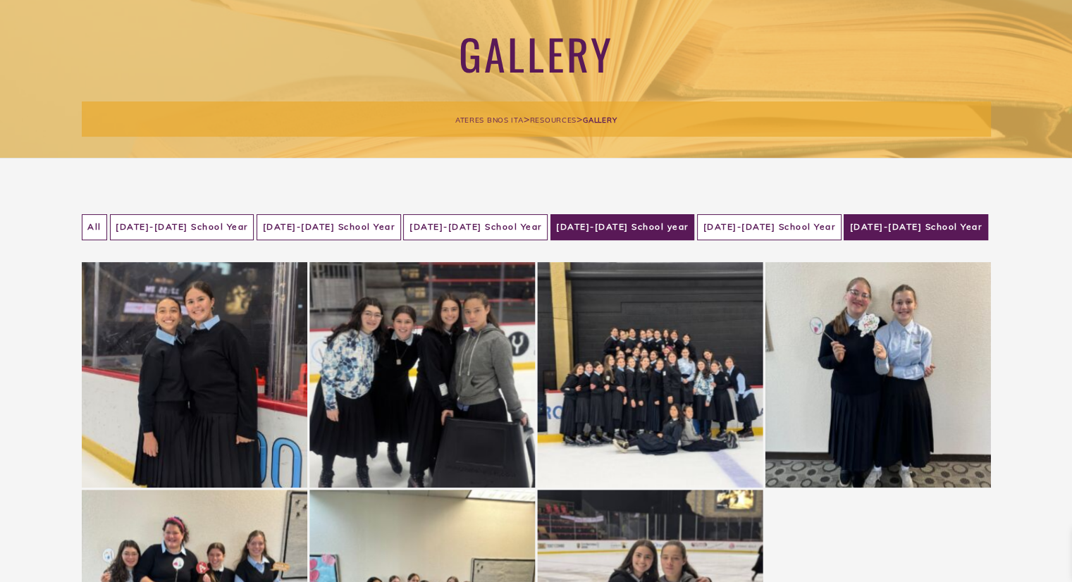
click at [679, 234] on li "[DATE]-[DATE] School year" at bounding box center [622, 227] width 144 height 26
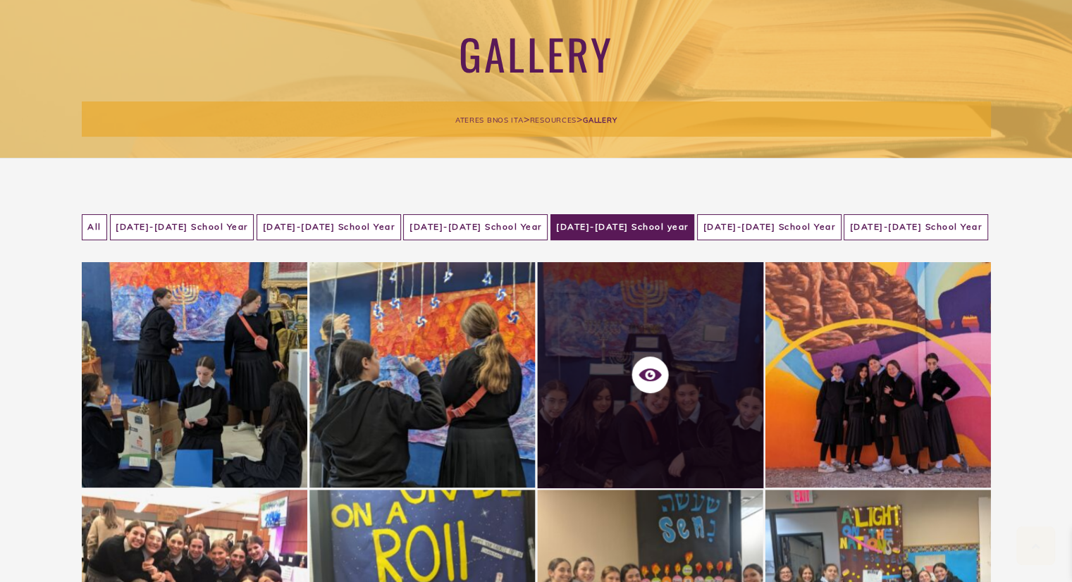
scroll to position [237, 0]
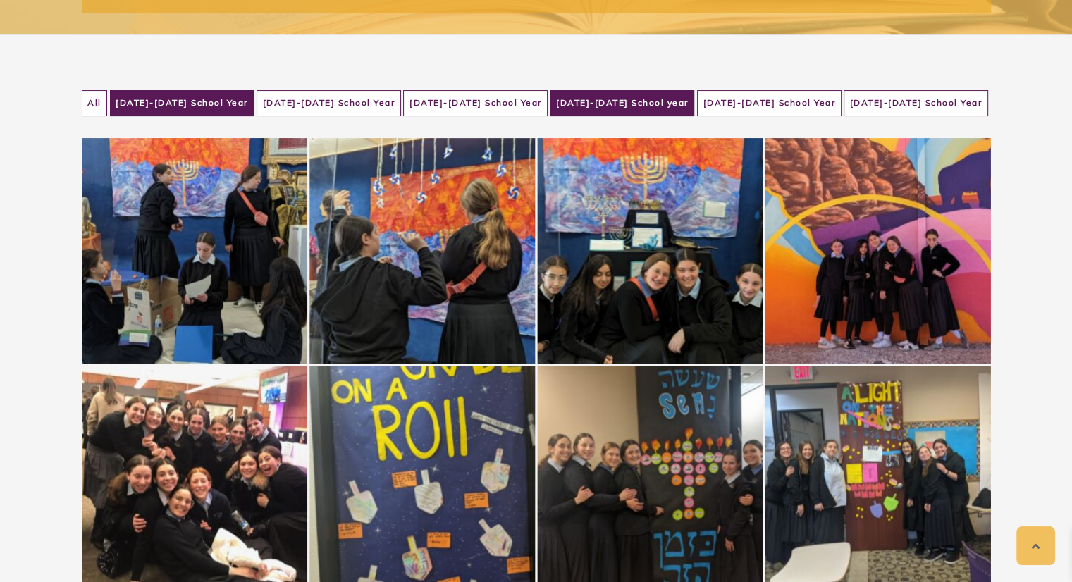
click at [214, 92] on li "[DATE]-[DATE] School Year" at bounding box center [182, 103] width 144 height 26
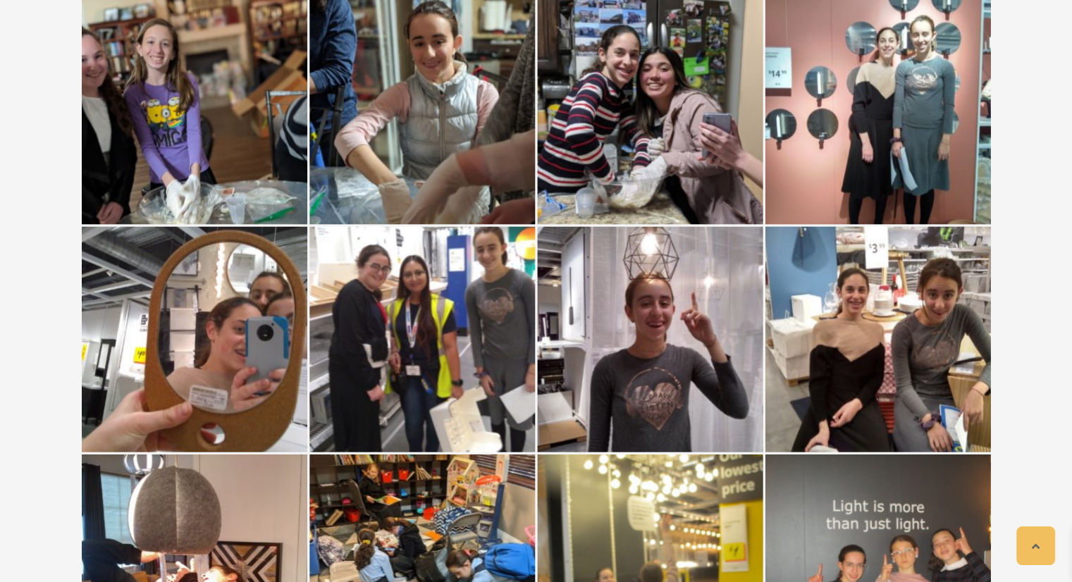
scroll to position [4477, 0]
